Goal: Task Accomplishment & Management: Use online tool/utility

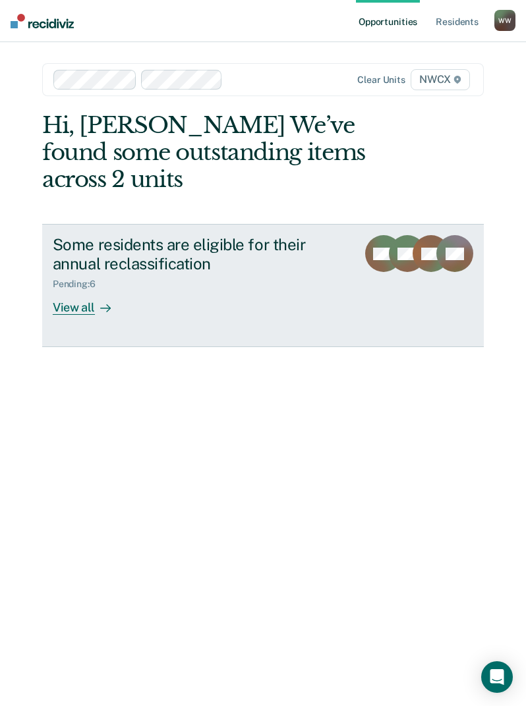
click at [107, 306] on icon at bounding box center [108, 308] width 3 height 7
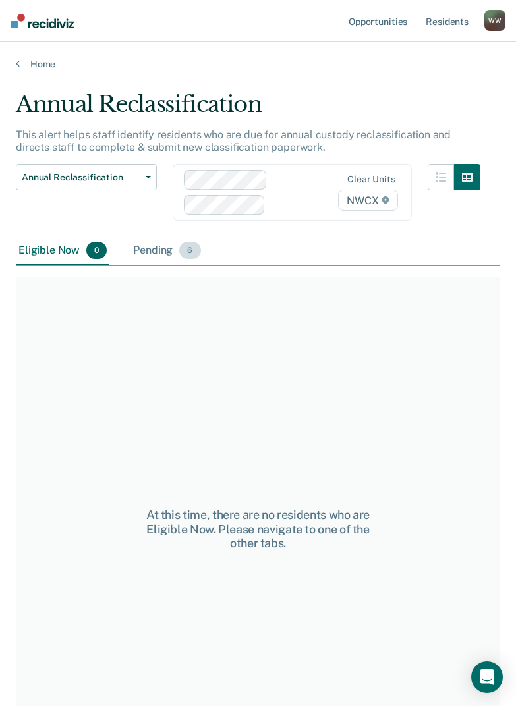
click at [174, 252] on div "Pending 6" at bounding box center [166, 250] width 72 height 29
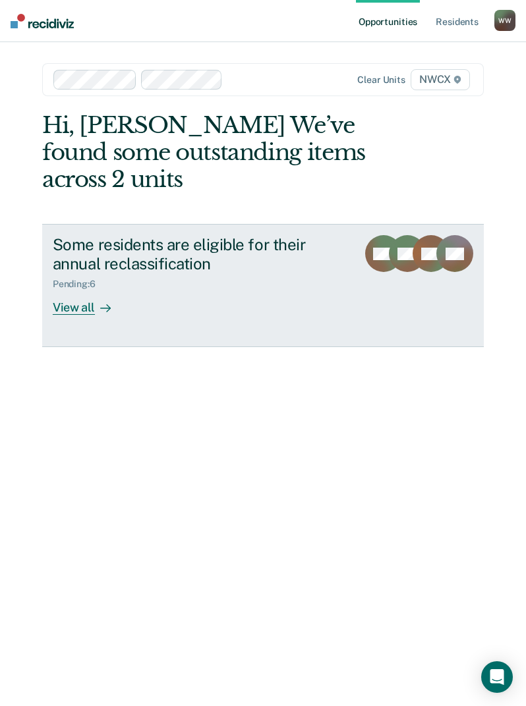
click at [107, 306] on icon at bounding box center [108, 308] width 3 height 7
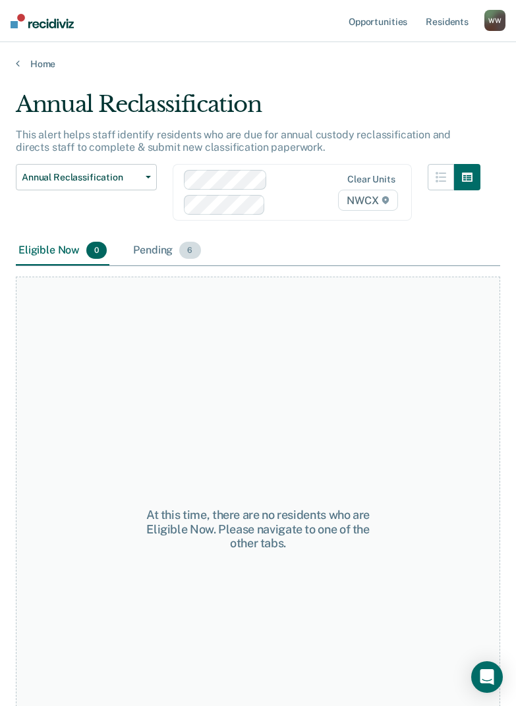
click at [162, 246] on div "Pending 6" at bounding box center [166, 250] width 72 height 29
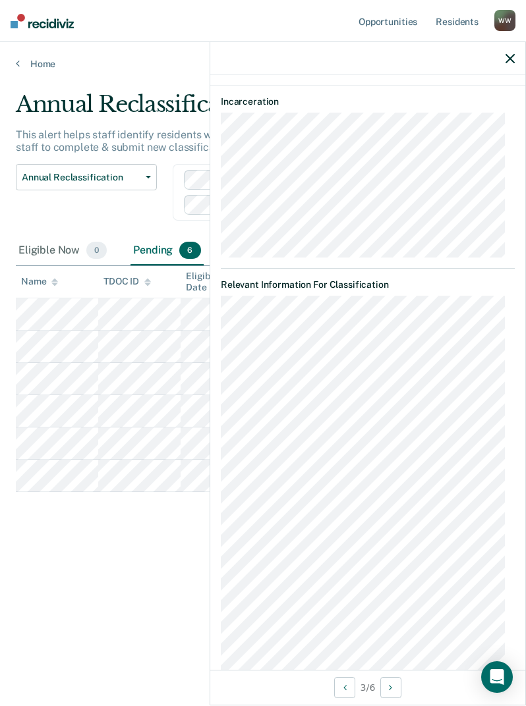
scroll to position [425, 0]
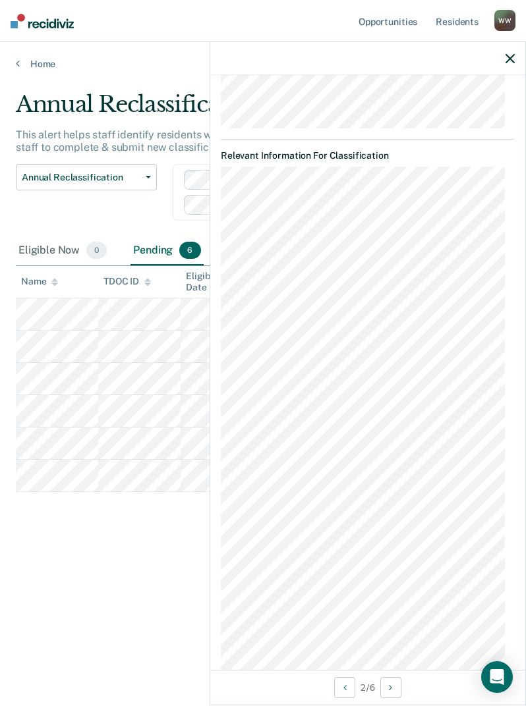
click at [505, 324] on div "MS Annual Reclassification Pending Requirements validated by OMS data At least …" at bounding box center [367, 372] width 315 height 595
click at [506, 324] on div "MS Annual Reclassification Pending Requirements validated by OMS data At least …" at bounding box center [367, 372] width 315 height 595
click at [217, 182] on div "MS Annual Reclassification Pending Requirements validated by OMS data At least …" at bounding box center [367, 372] width 315 height 595
click at [213, 221] on div "MS Annual Reclassification Pending Requirements validated by OMS data At least …" at bounding box center [367, 372] width 315 height 595
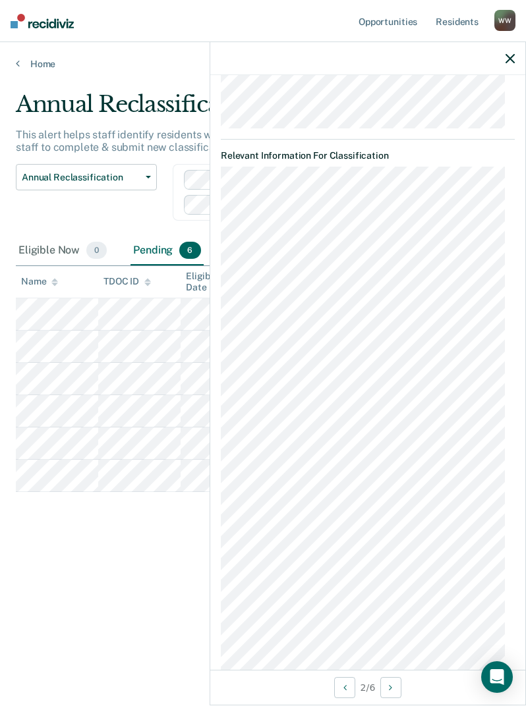
click at [219, 242] on div "MS Annual Reclassification Pending Requirements validated by OMS data At least …" at bounding box center [367, 372] width 315 height 595
click at [219, 302] on div "MS Annual Reclassification Pending Requirements validated by OMS data At least …" at bounding box center [367, 372] width 315 height 595
drag, startPoint x: 509, startPoint y: 327, endPoint x: 220, endPoint y: 331, distance: 289.2
click at [220, 331] on div "MS Annual Reclassification Pending Requirements validated by OMS data At least …" at bounding box center [367, 372] width 315 height 595
click at [214, 219] on div "MS Annual Reclassification Pending Requirements validated by OMS data At least …" at bounding box center [367, 372] width 315 height 595
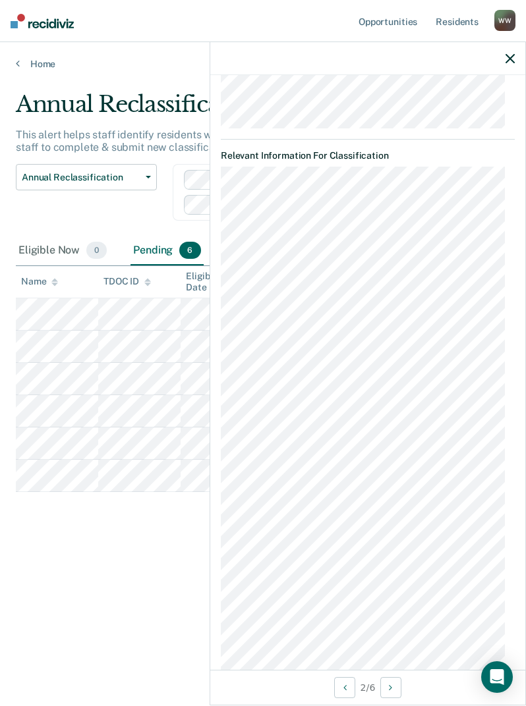
click at [211, 273] on div "MS Annual Reclassification Pending Requirements validated by OMS data At least …" at bounding box center [367, 372] width 315 height 595
click at [505, 326] on div "MS Annual Reclassification Pending Requirements validated by OMS data At least …" at bounding box center [367, 372] width 315 height 595
drag, startPoint x: 506, startPoint y: 324, endPoint x: 213, endPoint y: 323, distance: 293.1
click at [213, 323] on div "MS Annual Reclassification Pending Requirements validated by OMS data At least …" at bounding box center [367, 372] width 315 height 595
click at [217, 293] on div "MS Annual Reclassification Pending Requirements validated by OMS data At least …" at bounding box center [367, 372] width 315 height 595
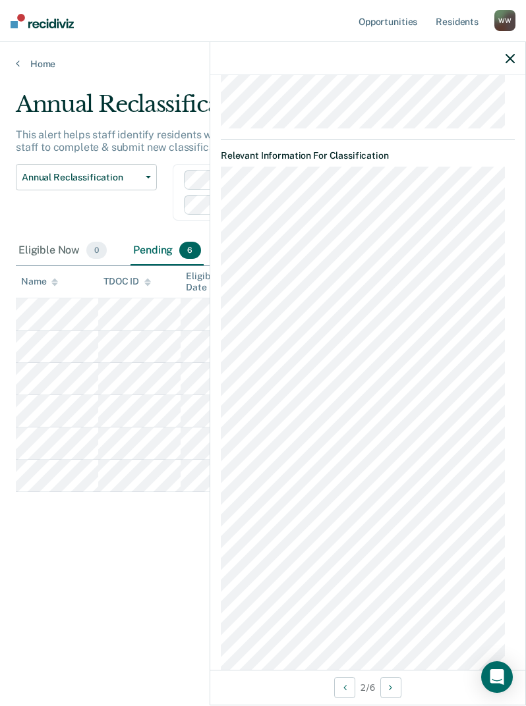
click at [219, 244] on div "MS Annual Reclassification Pending Requirements validated by OMS data At least …" at bounding box center [367, 372] width 315 height 595
click at [216, 218] on div "MS Annual Reclassification Pending Requirements validated by OMS data At least …" at bounding box center [367, 372] width 315 height 595
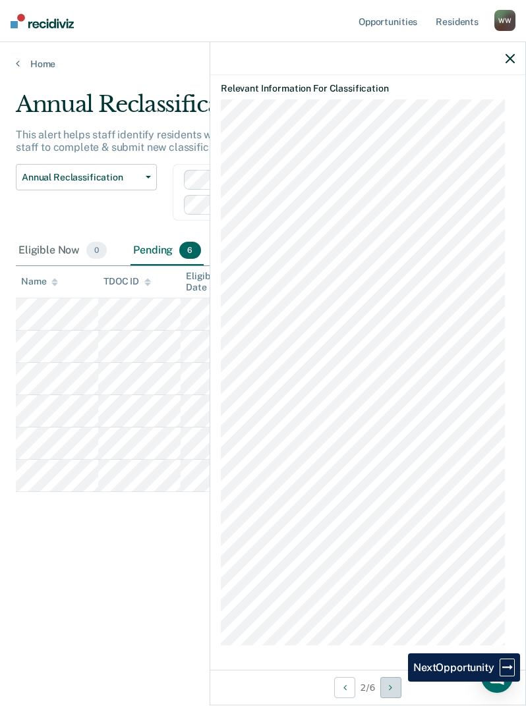
click at [399, 684] on button "Next Opportunity" at bounding box center [390, 687] width 21 height 21
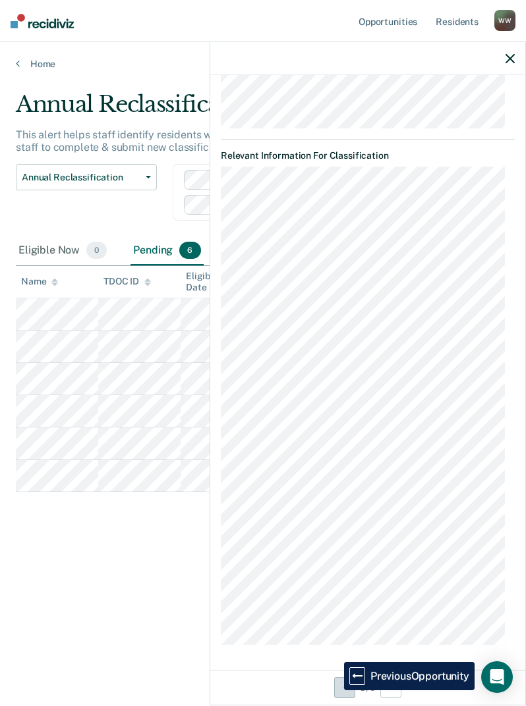
click at [334, 690] on button "Previous Opportunity" at bounding box center [344, 687] width 21 height 21
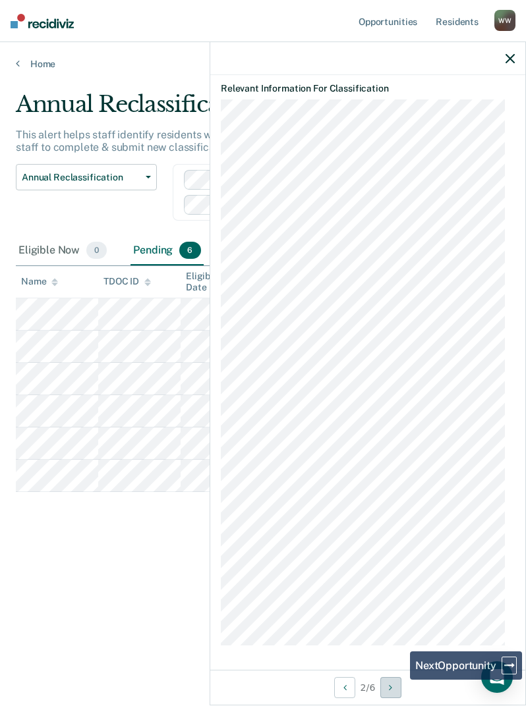
click at [400, 687] on button "Next Opportunity" at bounding box center [390, 687] width 21 height 21
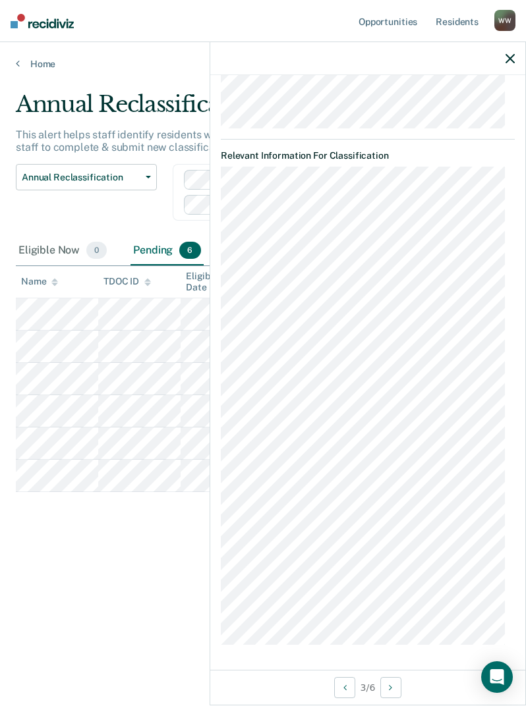
click at [139, 603] on div "Annual Reclassification This alert helps staff identify residents who are due f…" at bounding box center [263, 349] width 494 height 516
click at [514, 57] on icon "button" at bounding box center [509, 58] width 9 height 9
